Goal: Check status

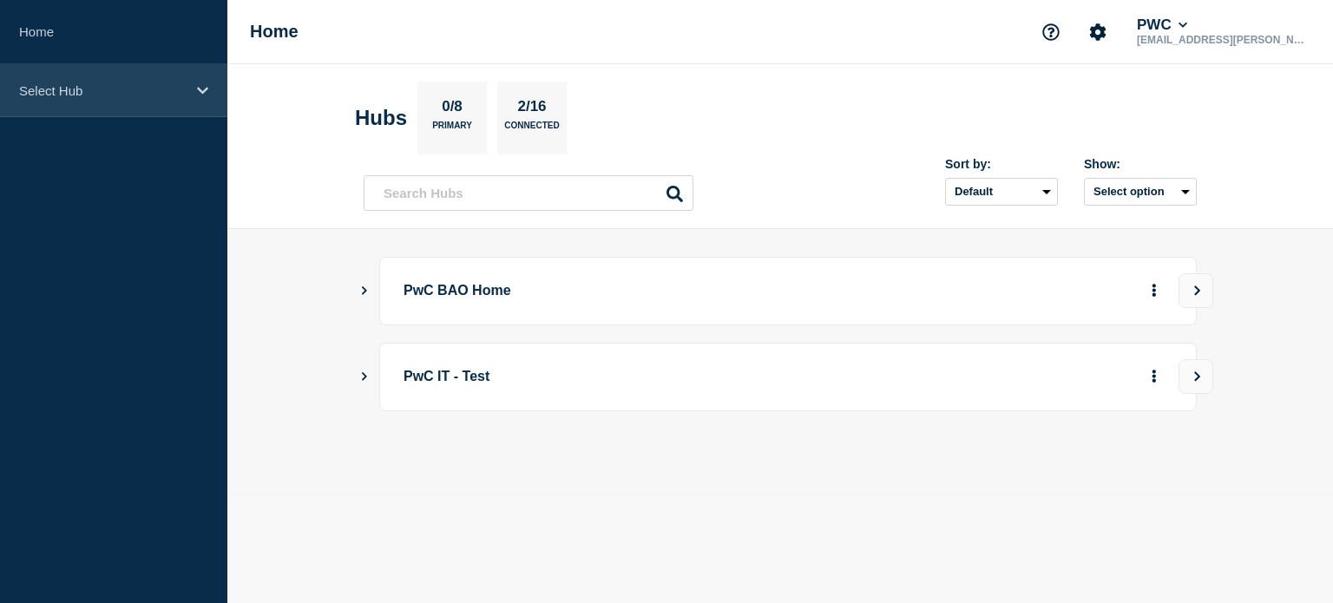
click at [104, 98] on div "Select Hub" at bounding box center [113, 90] width 227 height 53
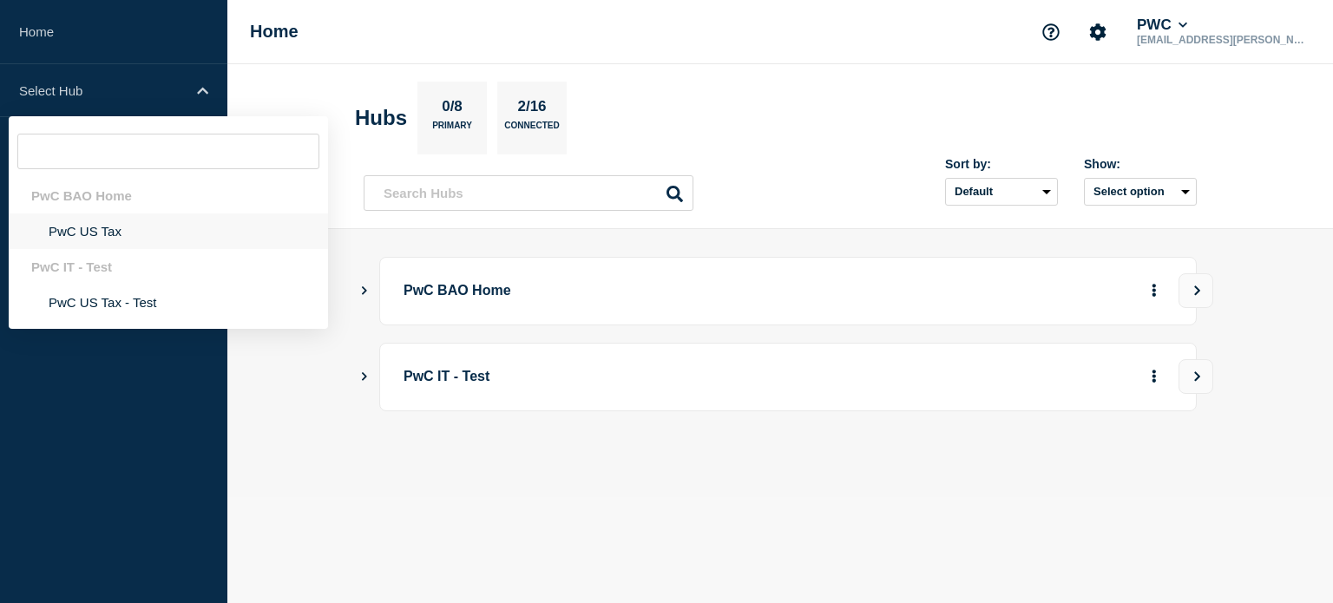
click at [79, 225] on li "PwC US Tax" at bounding box center [168, 232] width 319 height 36
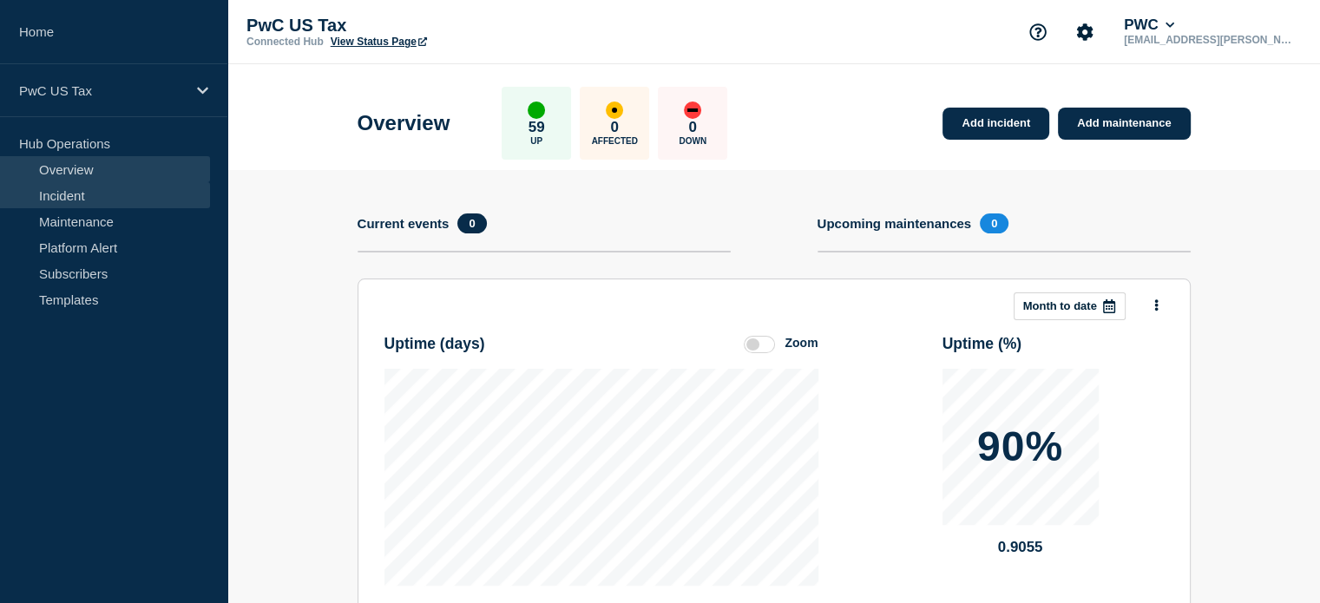
click at [81, 203] on link "Incident" at bounding box center [105, 195] width 210 height 26
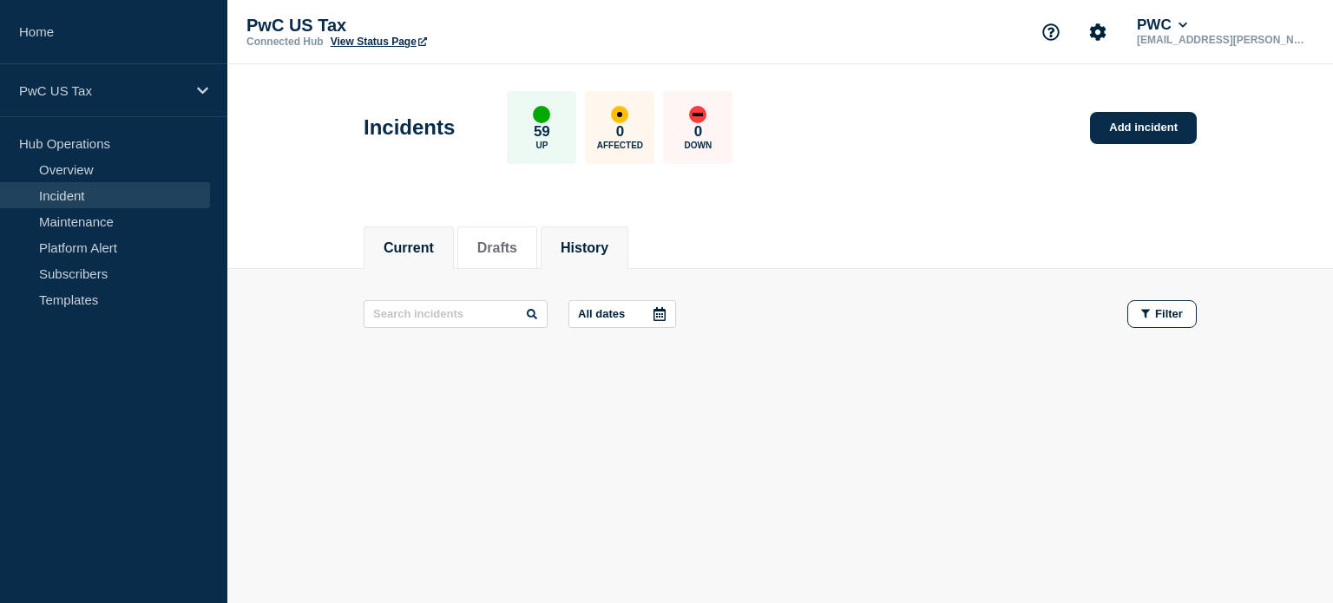
click at [615, 260] on li "History" at bounding box center [585, 248] width 88 height 43
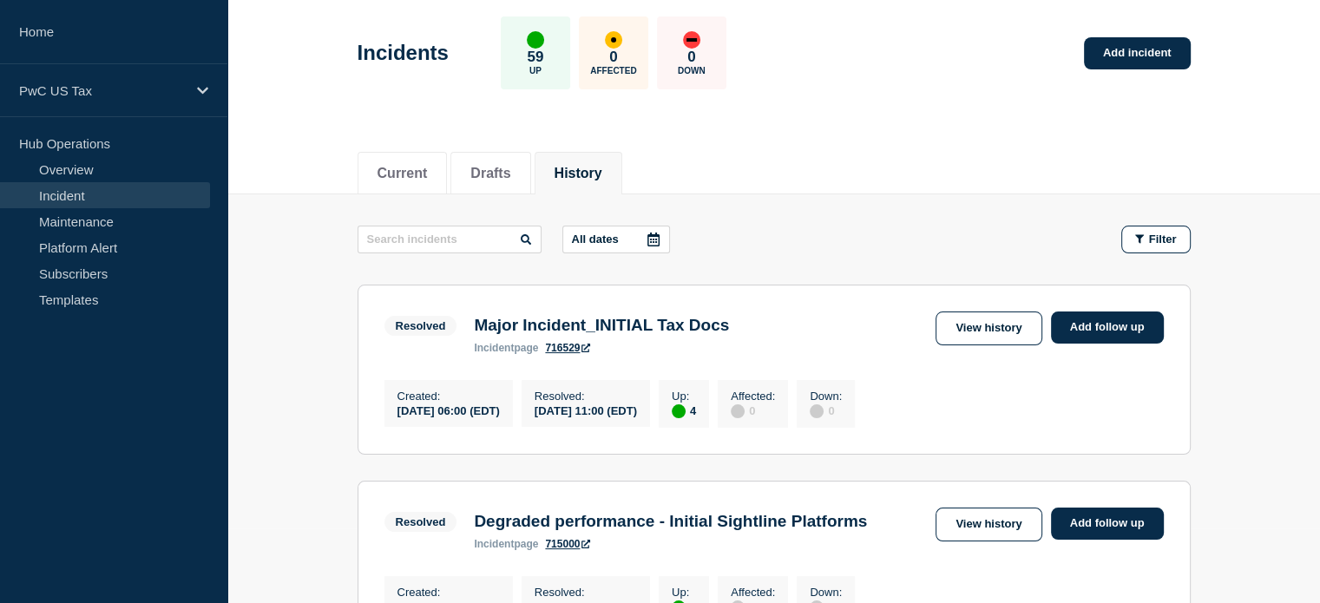
scroll to position [127, 0]
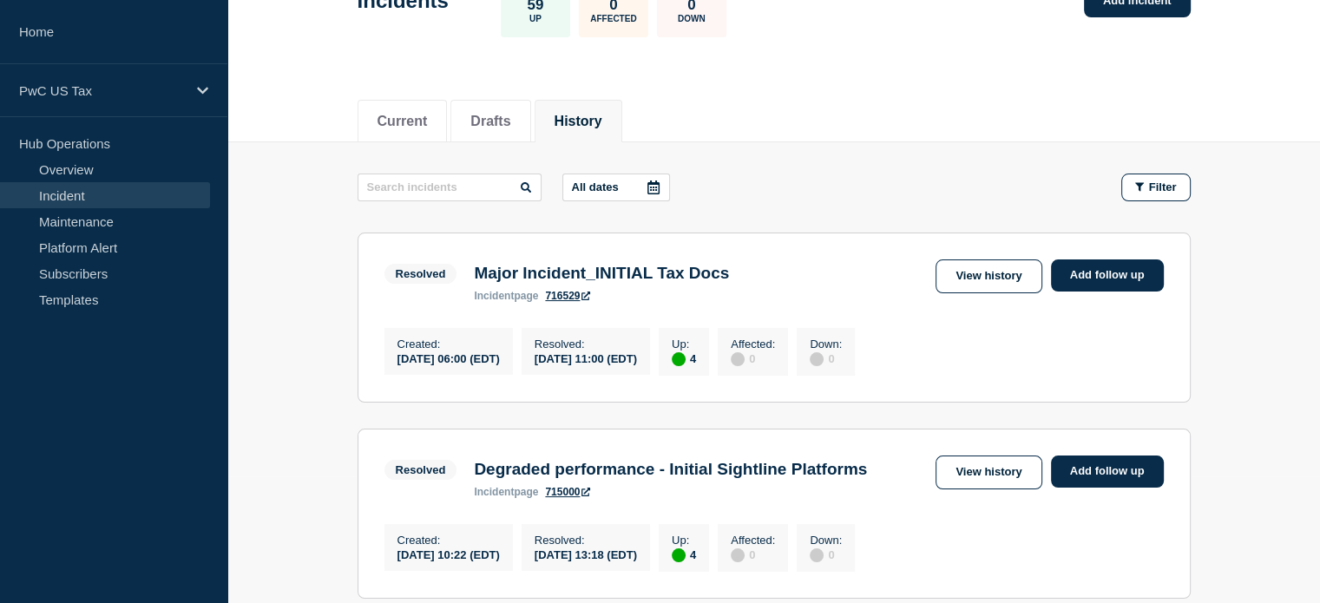
click at [563, 293] on link "716529" at bounding box center [567, 296] width 45 height 12
